Goal: Task Accomplishment & Management: Manage account settings

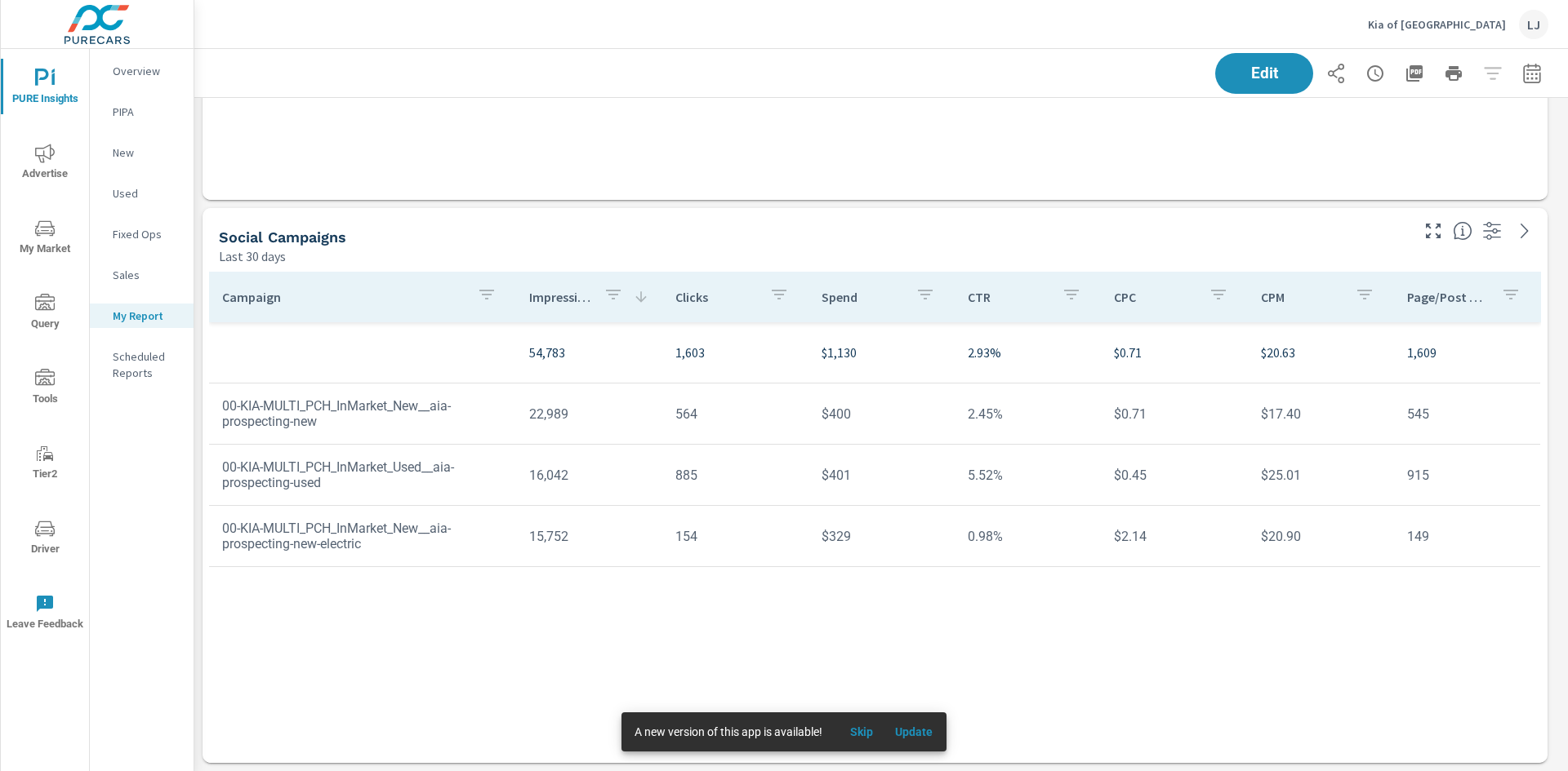
scroll to position [1347, 1386]
click at [1407, 78] on icon "button" at bounding box center [1415, 73] width 17 height 17
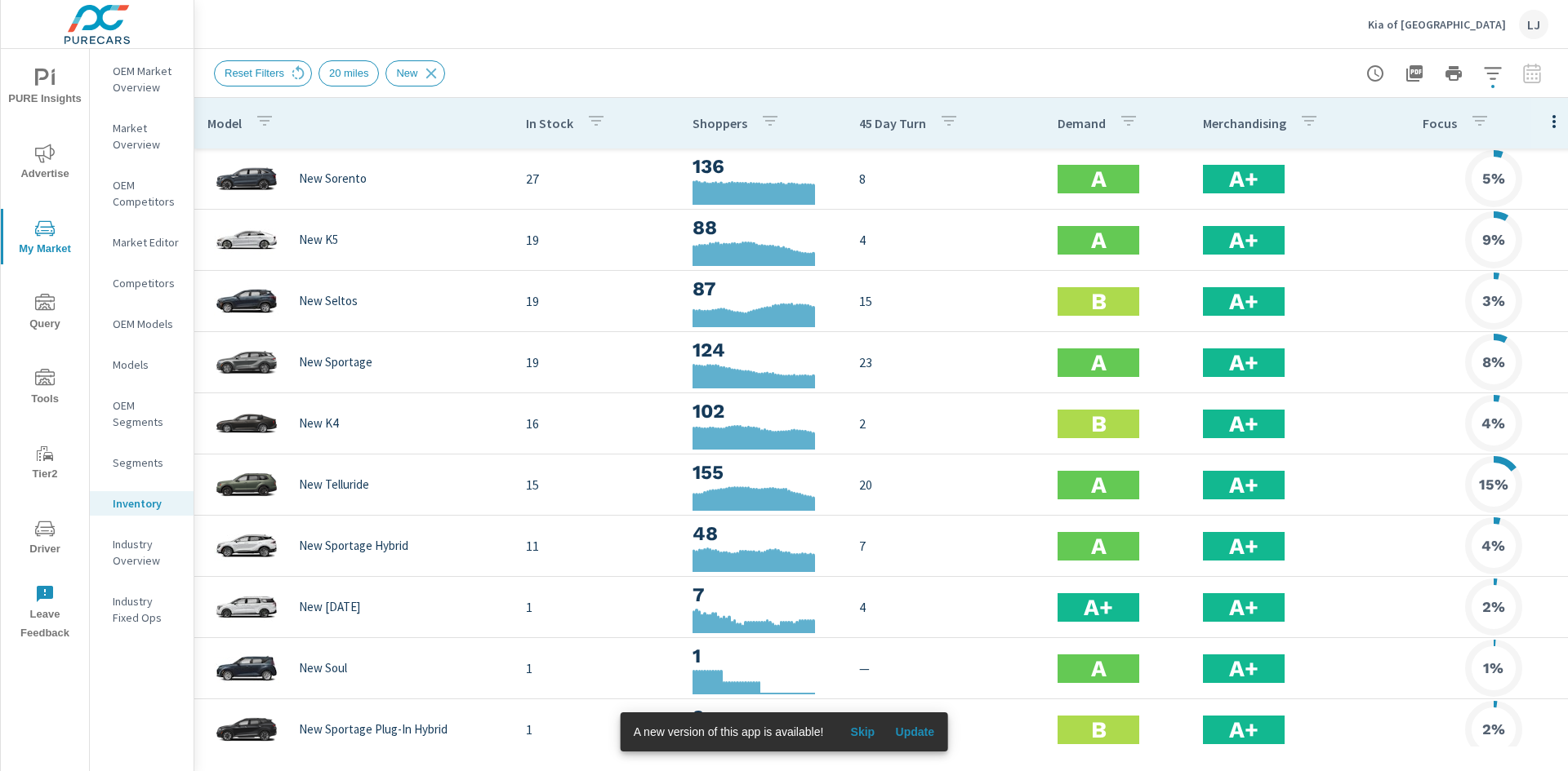
click at [810, 48] on header "Kia of West Nyack LJ" at bounding box center [881, 24] width 1373 height 49
click at [921, 730] on span "Update" at bounding box center [914, 732] width 39 height 15
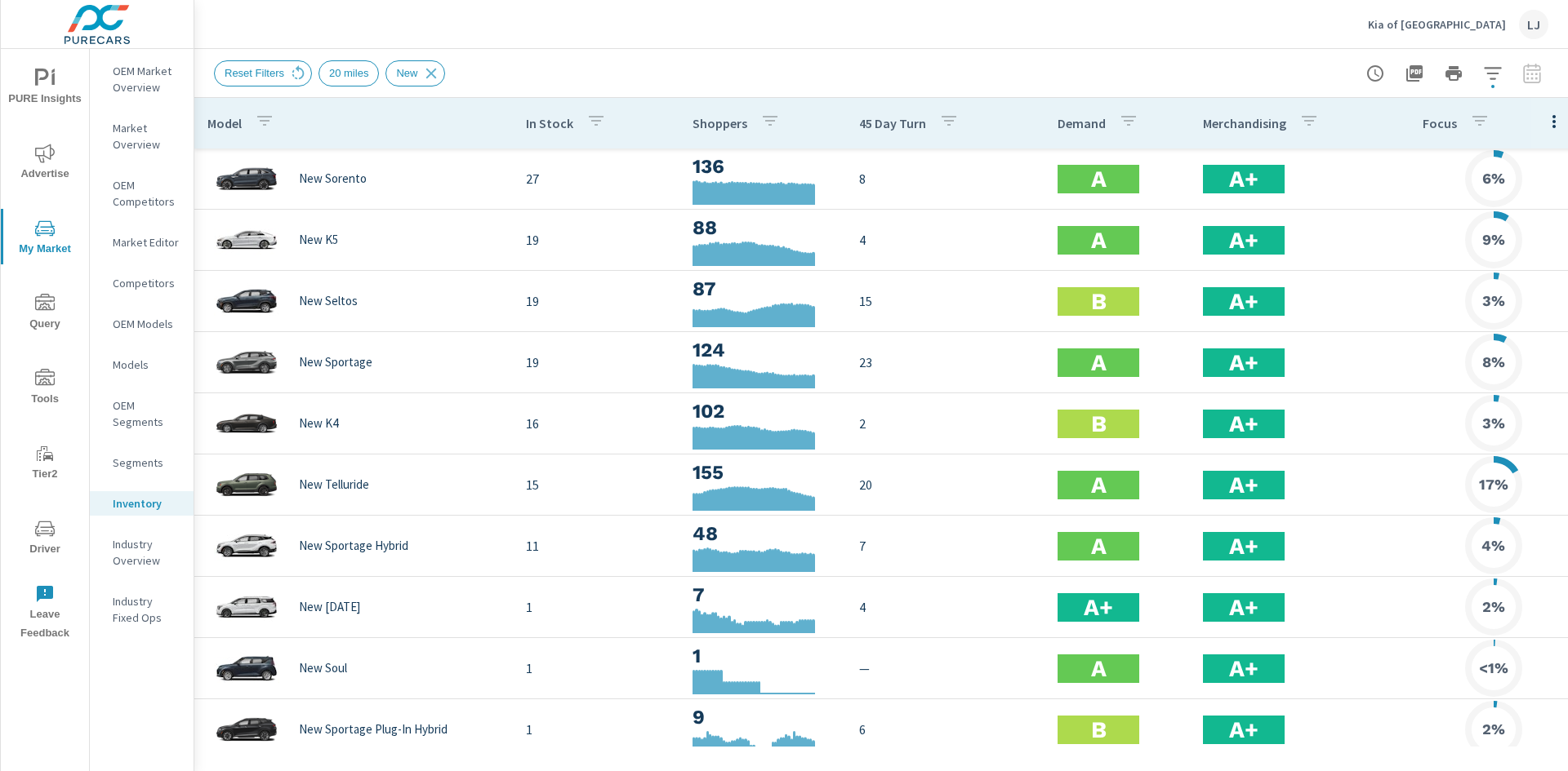
click at [1418, 73] on icon "button" at bounding box center [1414, 73] width 19 height 19
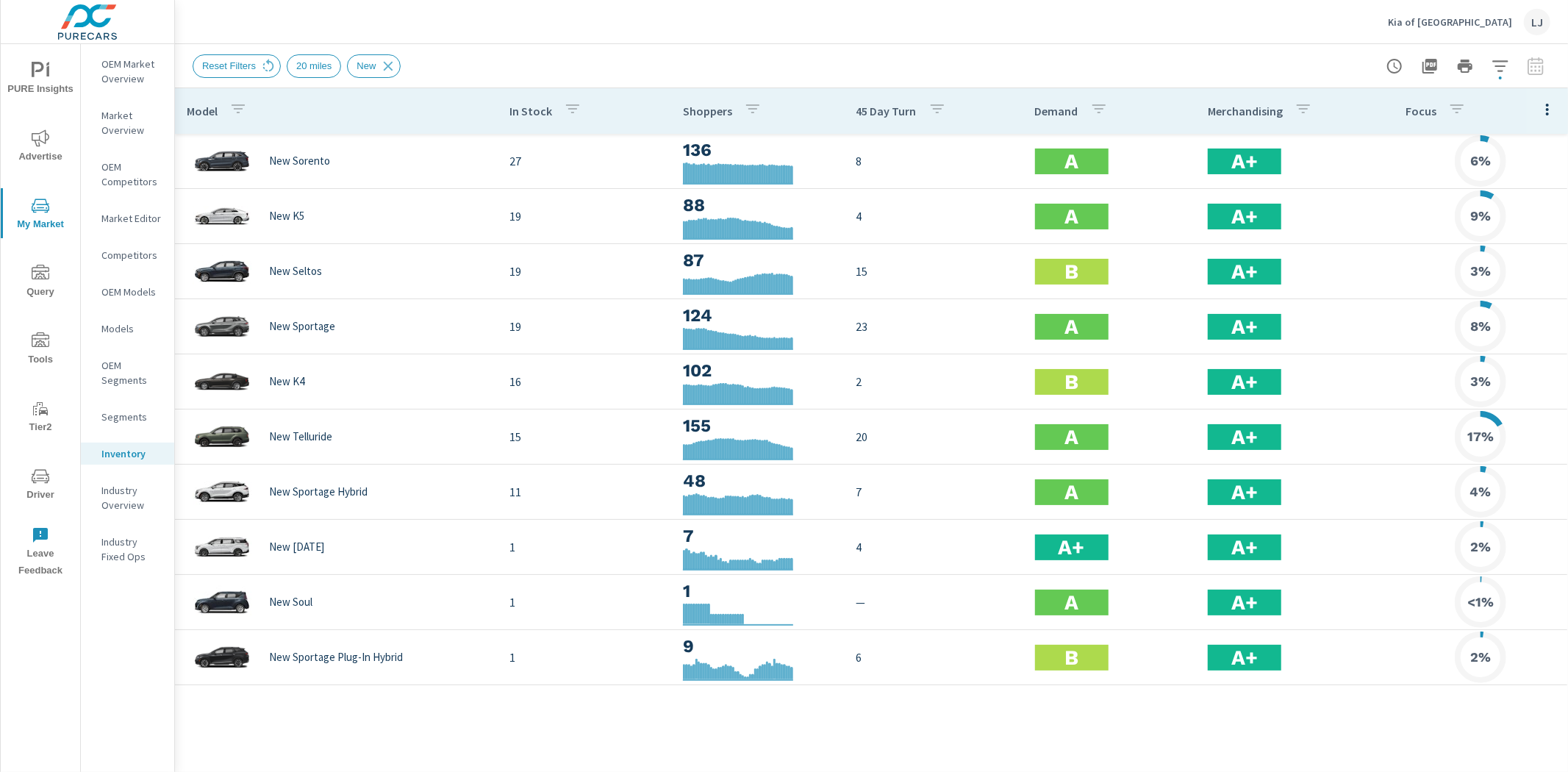
drag, startPoint x: 1328, startPoint y: 4, endPoint x: 985, endPoint y: 58, distance: 347.2
click at [985, 58] on div "Reset Filters 20 miles New" at bounding box center [769, 66] width 1152 height 23
click at [380, 66] on icon at bounding box center [387, 66] width 16 height 16
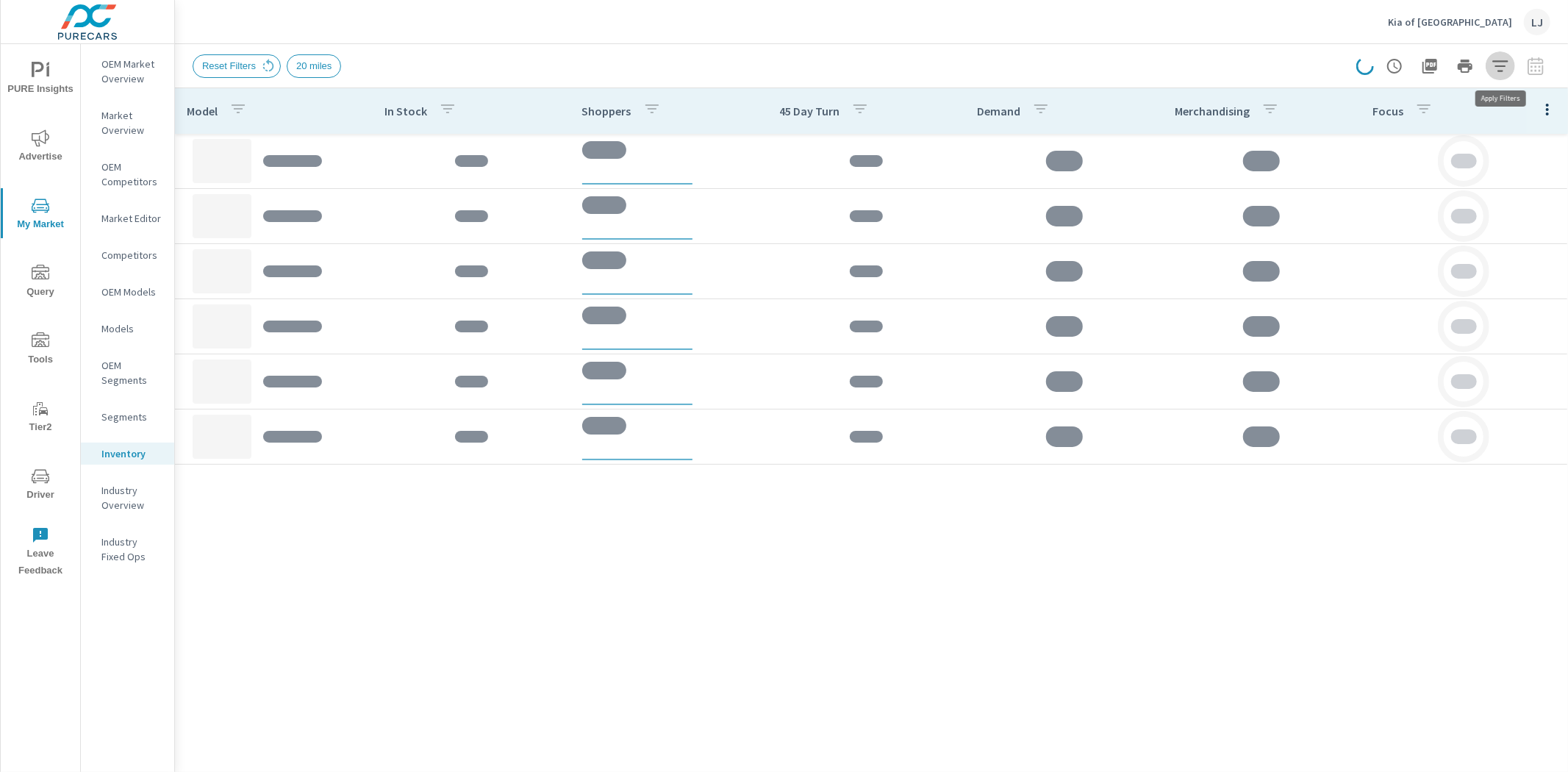
click at [1411, 64] on icon "button" at bounding box center [1500, 65] width 15 height 11
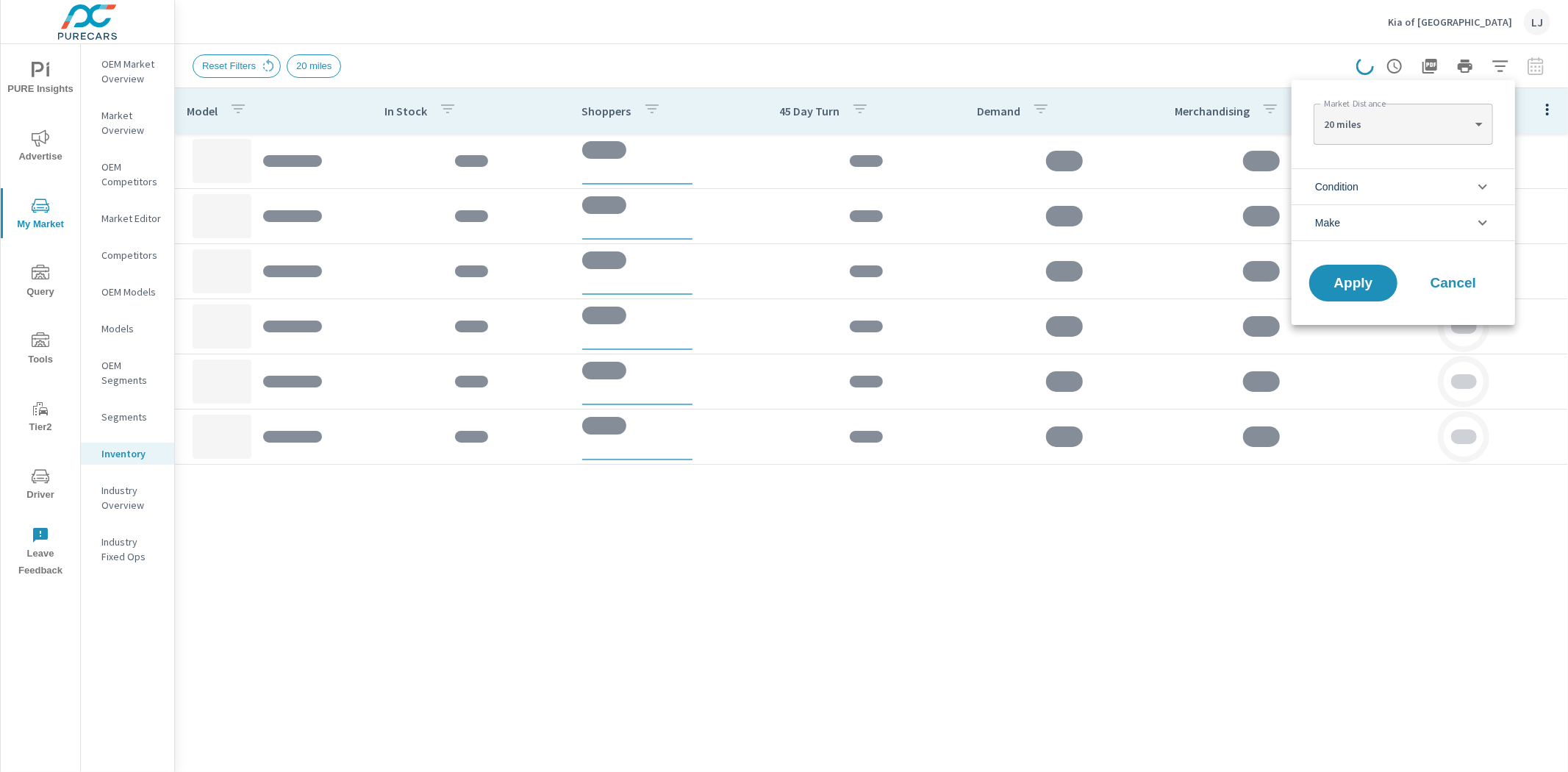
click at [1383, 191] on li "Condition" at bounding box center [1404, 186] width 224 height 36
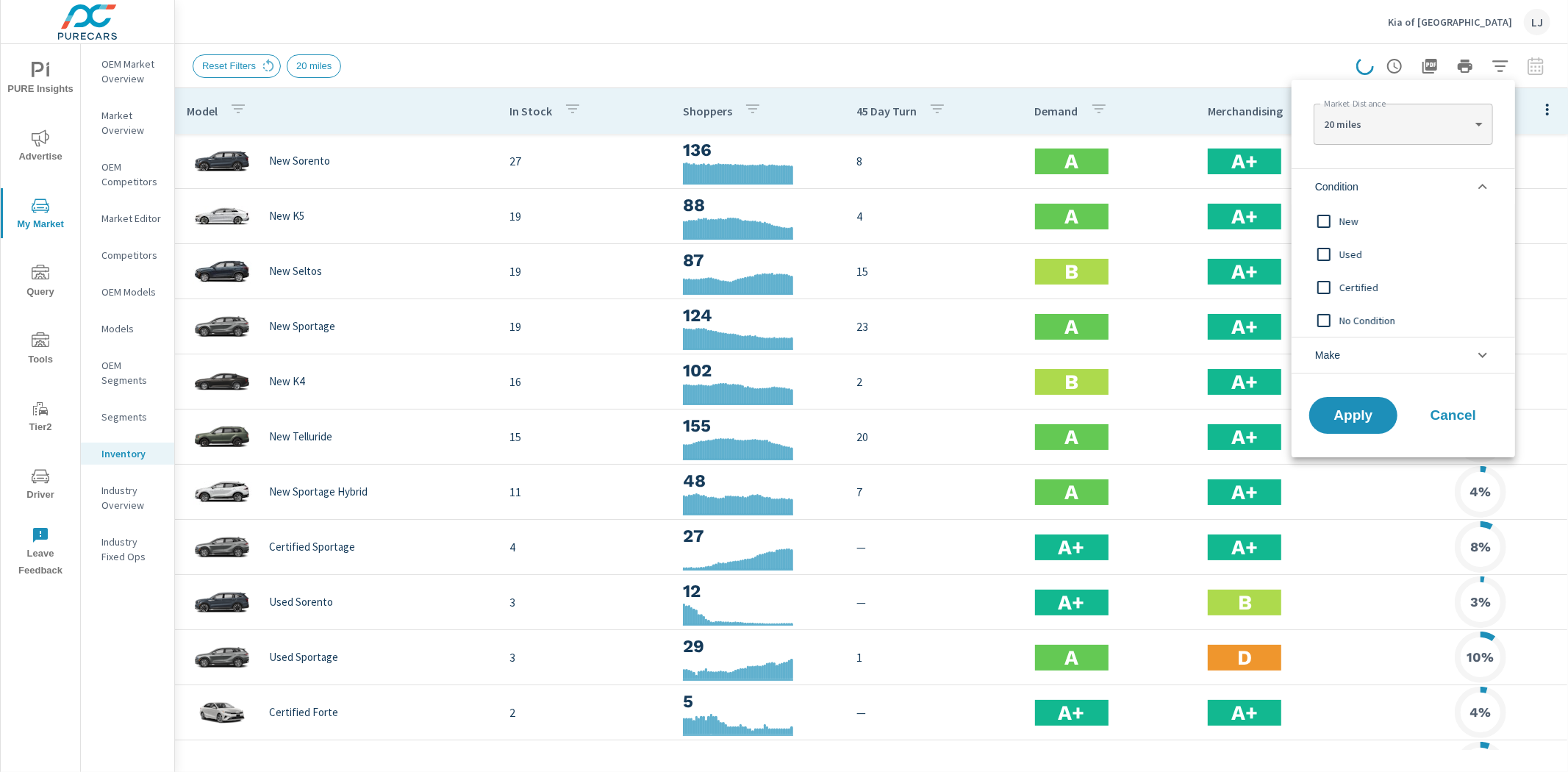
click at [1323, 255] on input "filter options" at bounding box center [1324, 254] width 31 height 31
click at [1356, 431] on button "Apply" at bounding box center [1353, 416] width 91 height 38
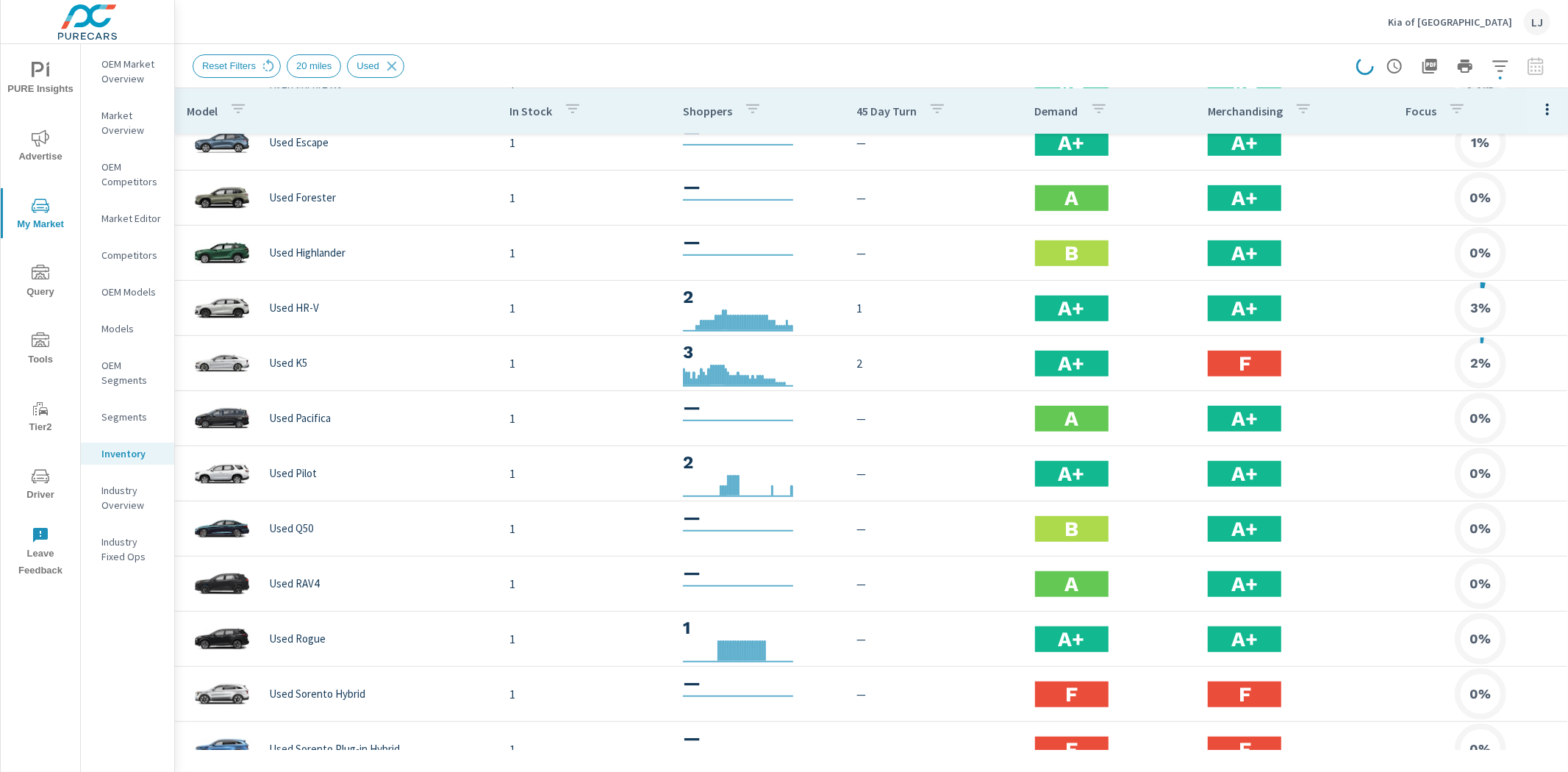
scroll to position [883, 0]
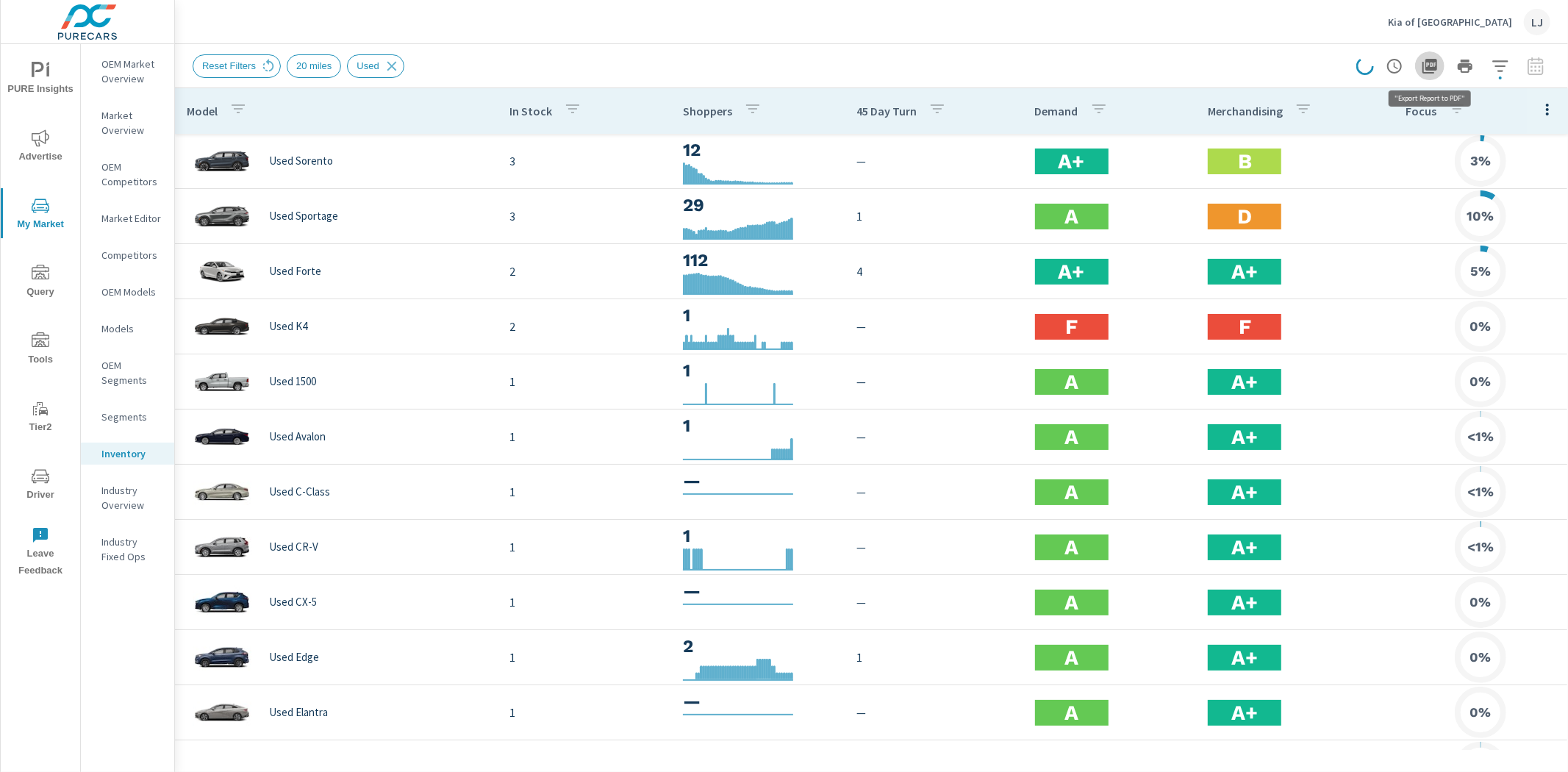
click at [1411, 68] on icon "button" at bounding box center [1430, 66] width 15 height 15
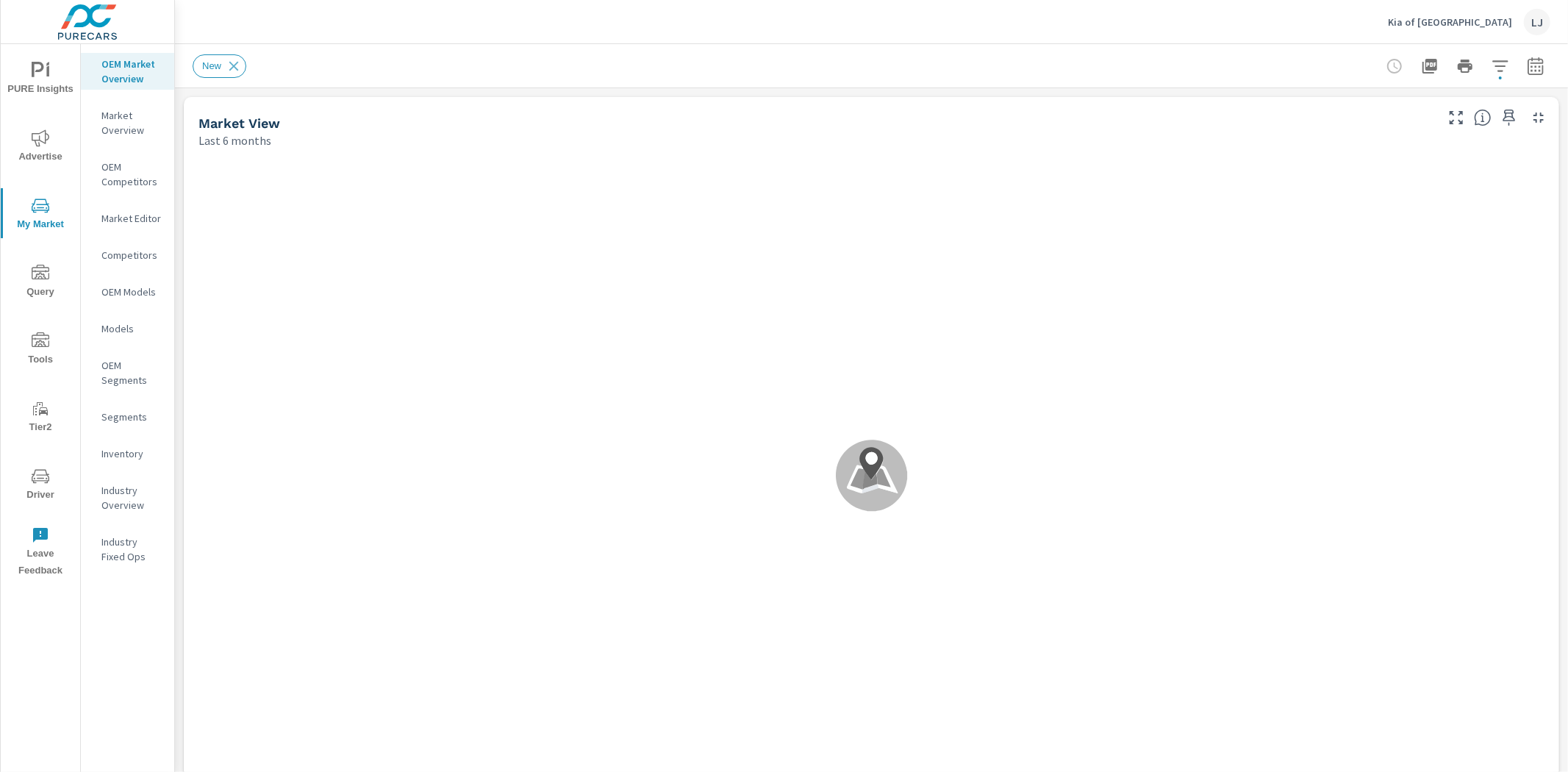
scroll to position [1213, 0]
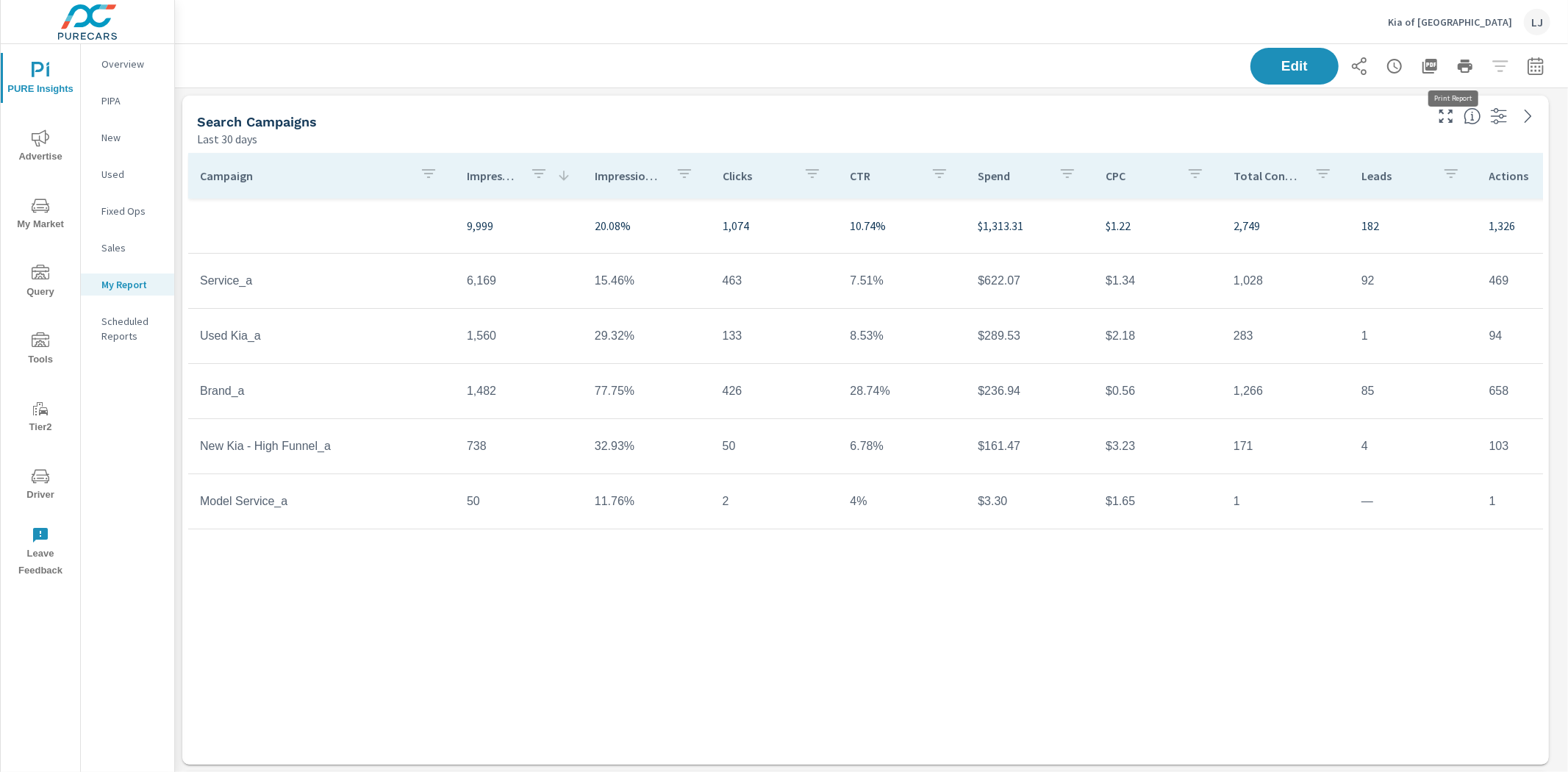
scroll to position [1214, 1403]
click at [1411, 22] on p "Kia of [GEOGRAPHIC_DATA]" at bounding box center [1450, 22] width 124 height 13
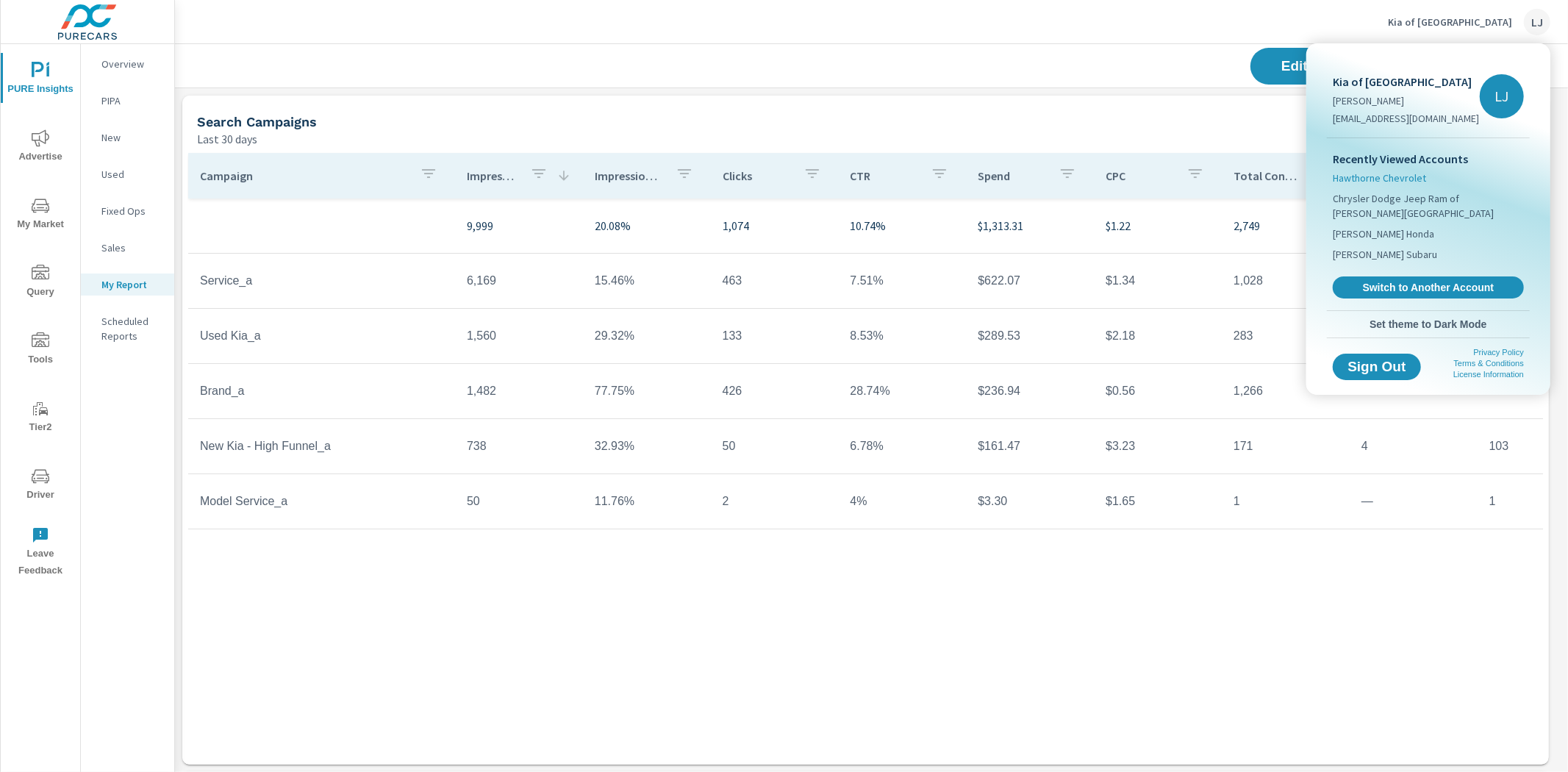
click at [1360, 184] on span "Hawthorne Chevrolet" at bounding box center [1380, 178] width 94 height 15
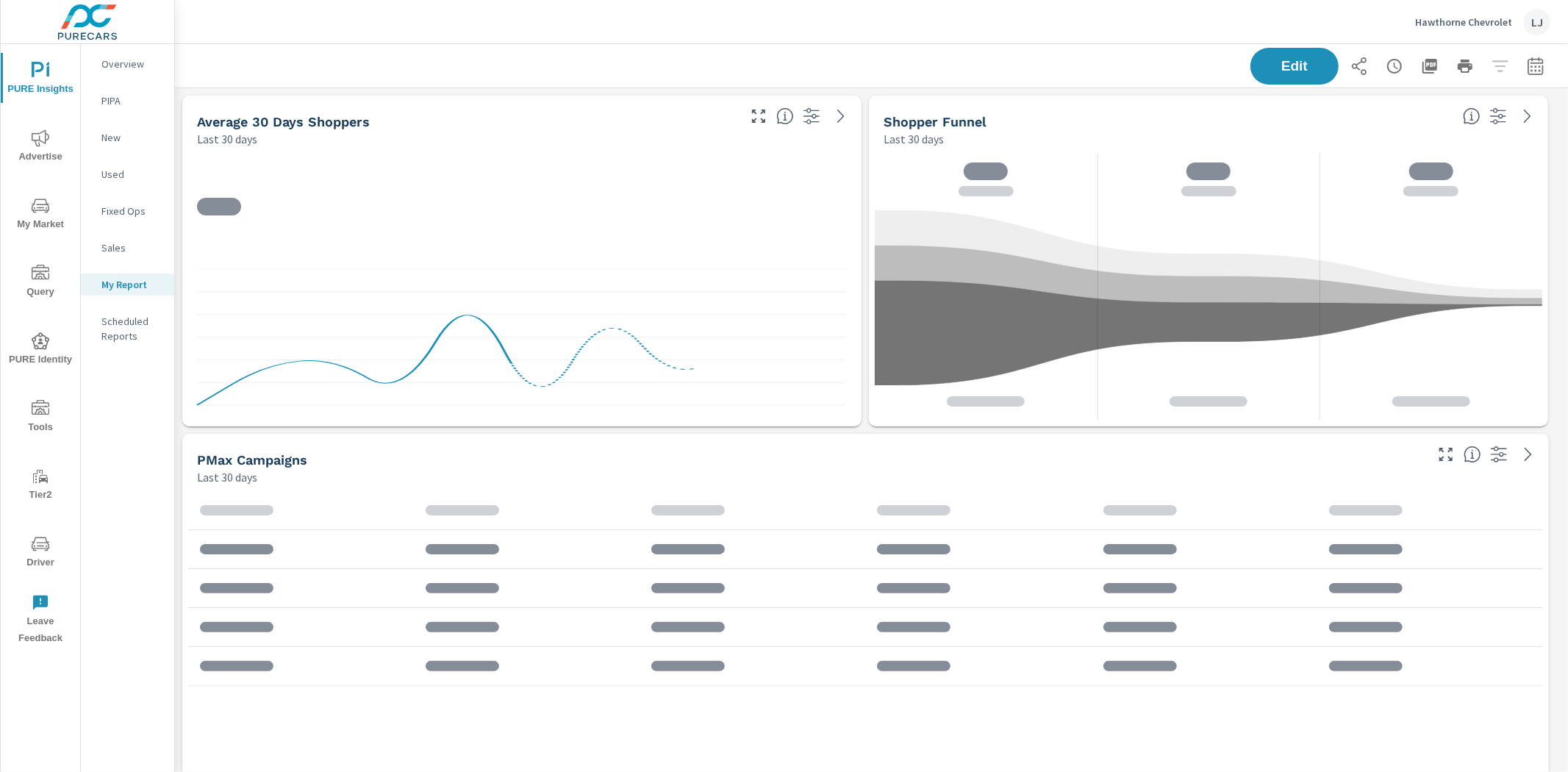
scroll to position [2397, 1403]
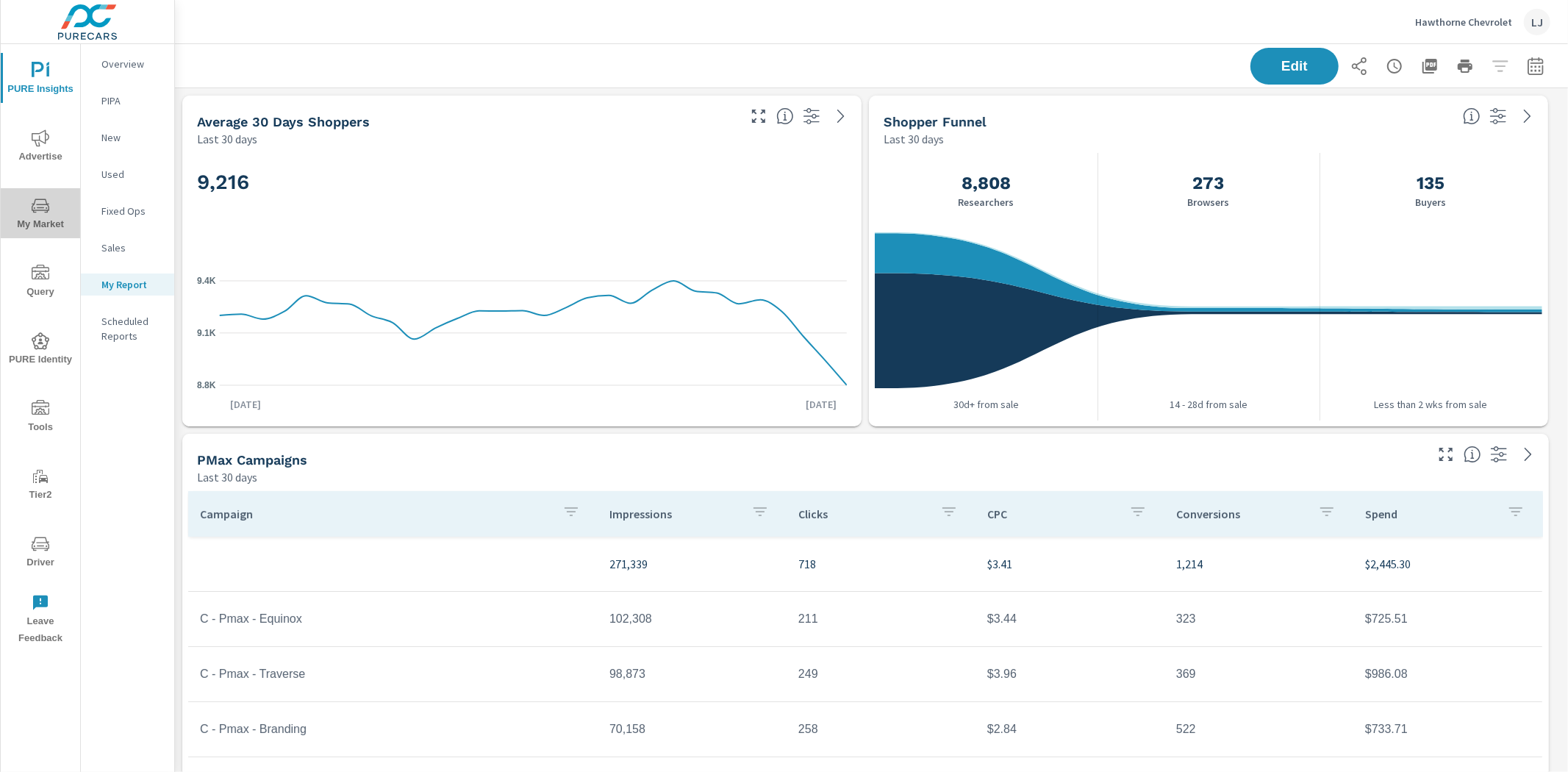
click at [34, 207] on icon "nav menu" at bounding box center [35, 208] width 2 height 2
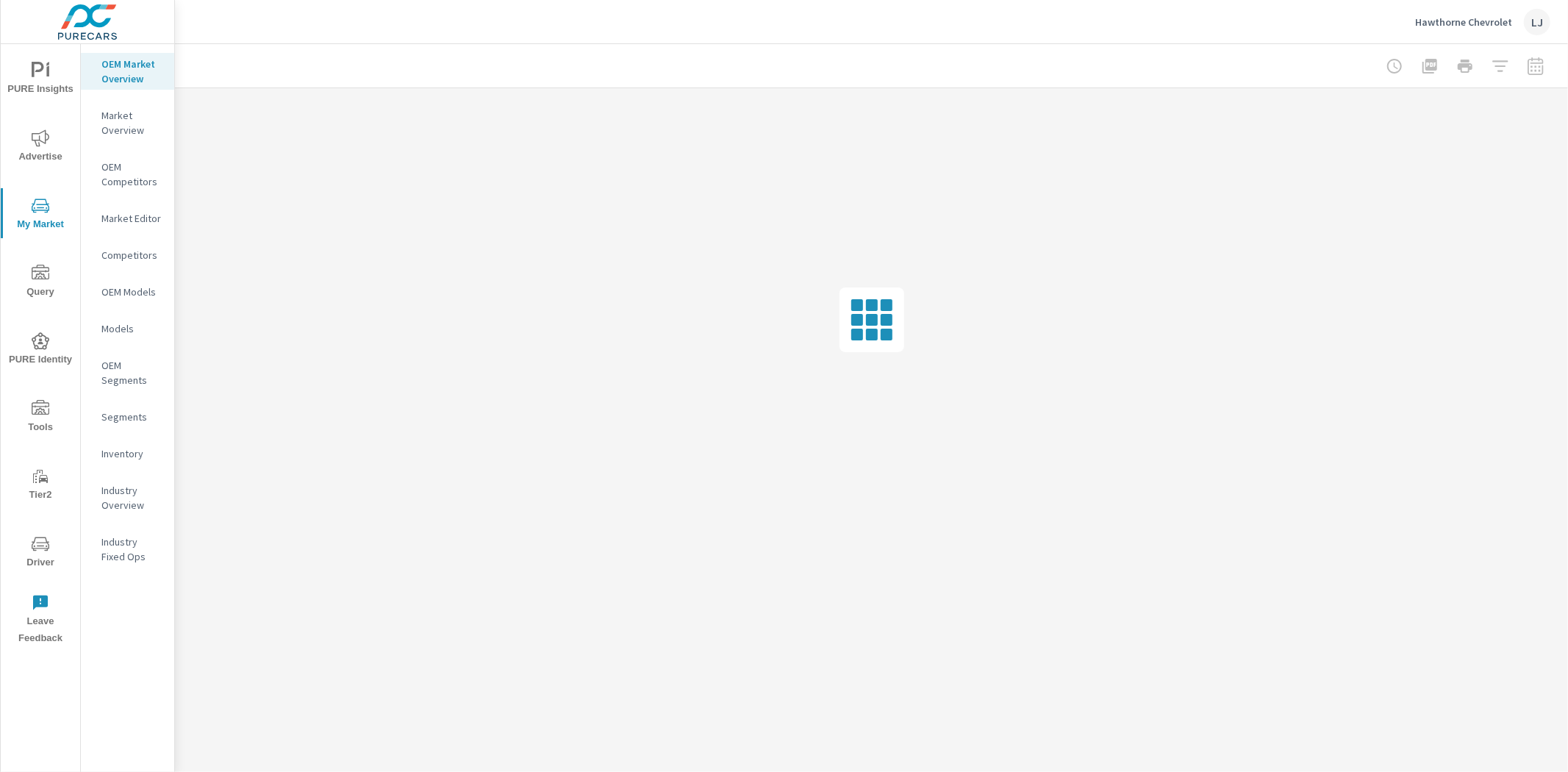
click at [114, 459] on p "Inventory" at bounding box center [132, 454] width 61 height 15
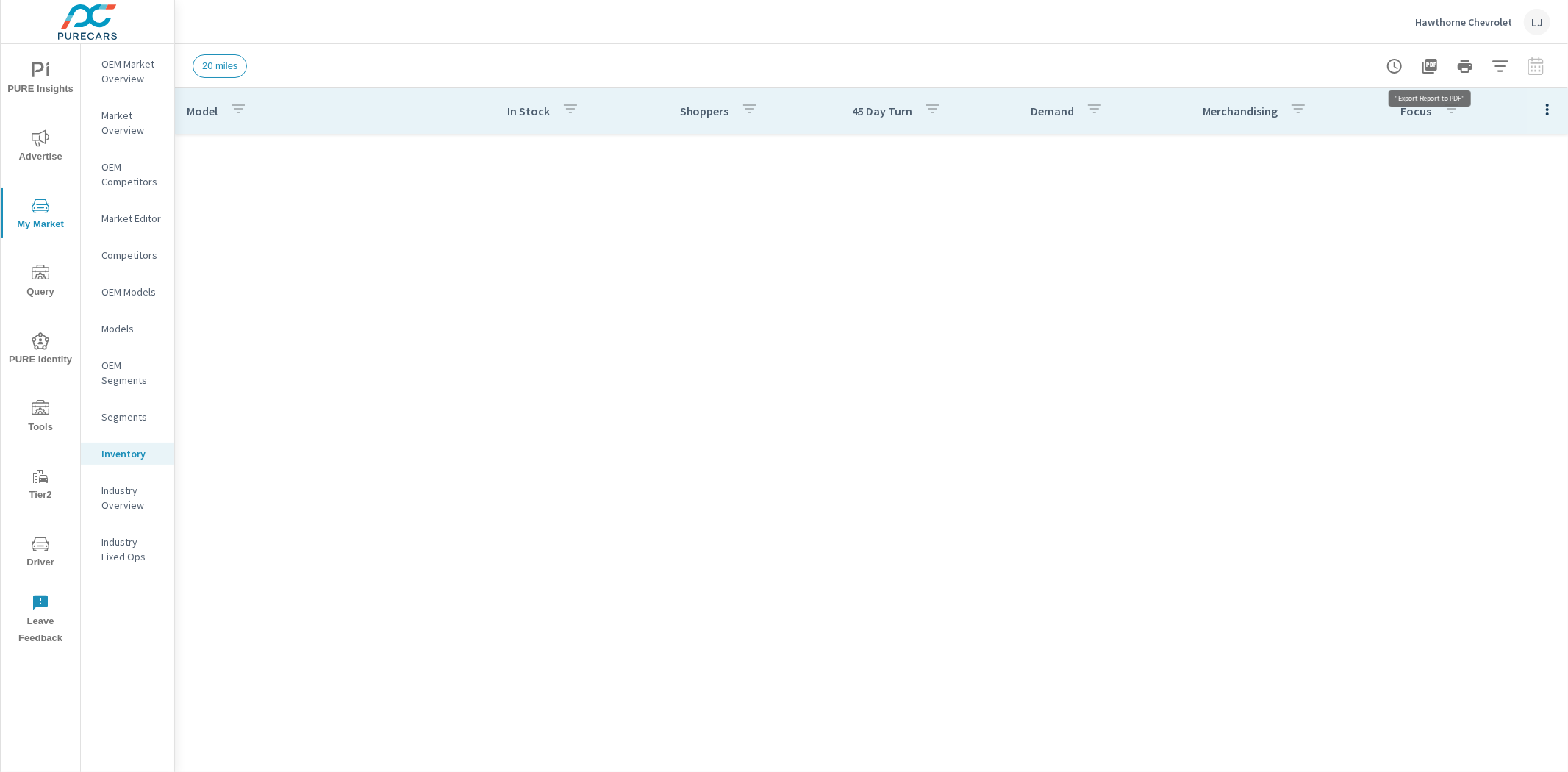
scroll to position [1047, 0]
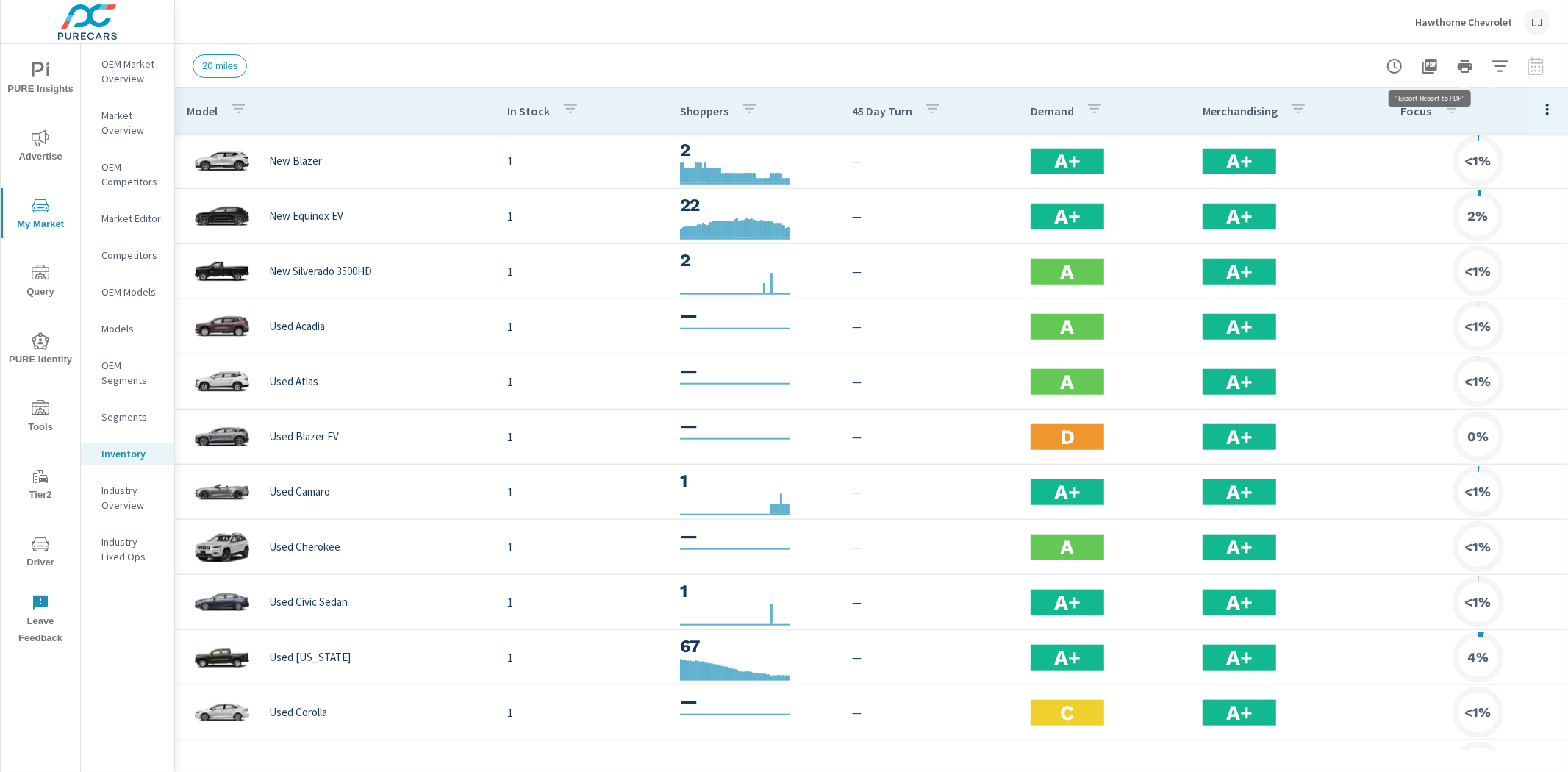
click at [1411, 67] on icon "button" at bounding box center [1430, 66] width 15 height 15
